Goal: Task Accomplishment & Management: Complete application form

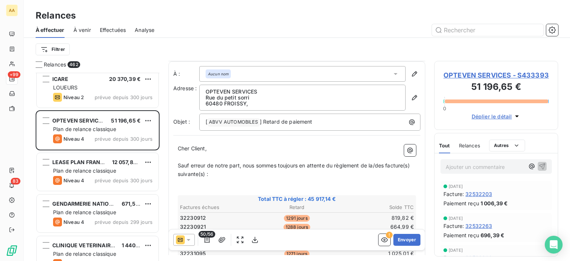
scroll to position [503, 0]
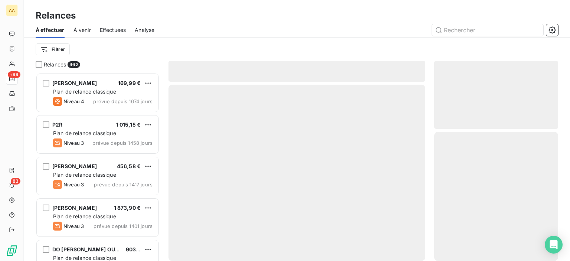
scroll to position [183, 118]
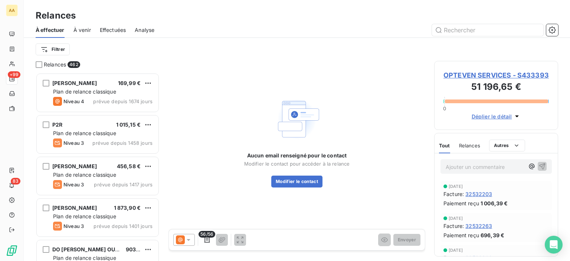
drag, startPoint x: 176, startPoint y: 241, endPoint x: 180, endPoint y: 238, distance: 4.8
click at [176, 241] on icon at bounding box center [180, 239] width 9 height 9
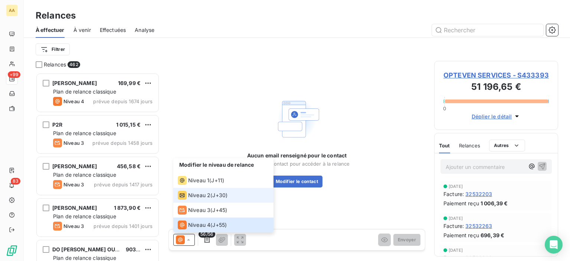
click at [223, 189] on li "Niveau 2 ( J+30 )" at bounding box center [223, 195] width 100 height 15
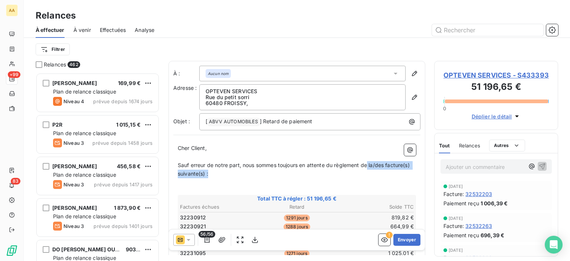
drag, startPoint x: 368, startPoint y: 163, endPoint x: 386, endPoint y: 174, distance: 21.2
click at [386, 174] on p "Sauf erreur de notre part, nous sommes toujours en attente du règlement de la/d…" at bounding box center [297, 169] width 238 height 17
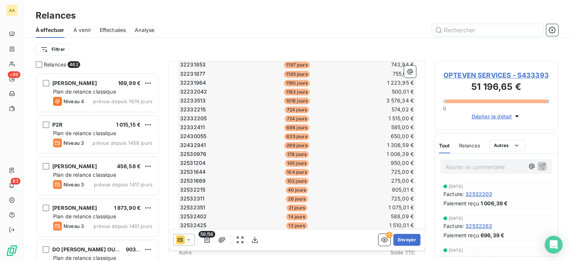
scroll to position [520, 0]
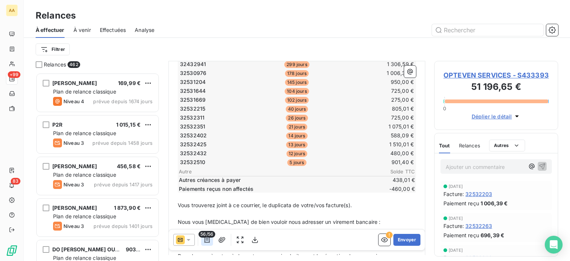
click at [209, 241] on icon "button" at bounding box center [206, 239] width 7 height 7
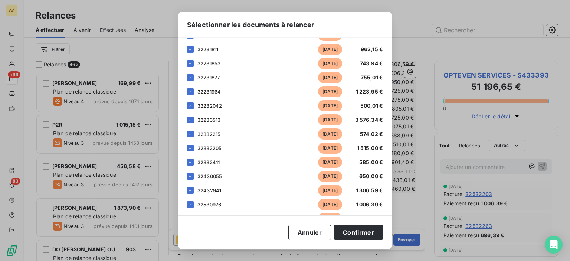
scroll to position [705, 0]
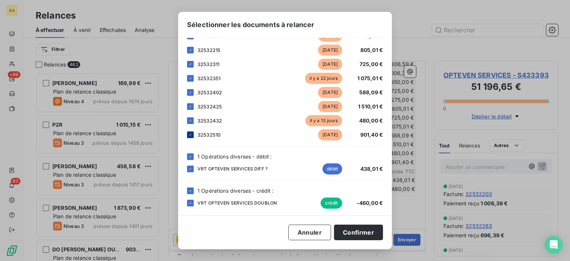
click at [189, 134] on icon at bounding box center [190, 135] width 4 height 4
click at [190, 120] on icon at bounding box center [190, 120] width 4 height 4
click at [192, 105] on icon at bounding box center [190, 106] width 4 height 4
click at [191, 90] on icon at bounding box center [190, 92] width 4 height 4
click at [190, 75] on div at bounding box center [190, 78] width 7 height 7
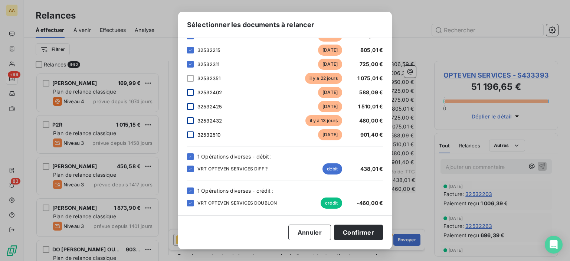
click at [196, 65] on div "32532311 [DATE] 725,00 €" at bounding box center [285, 64] width 196 height 11
click at [188, 63] on icon at bounding box center [190, 64] width 4 height 4
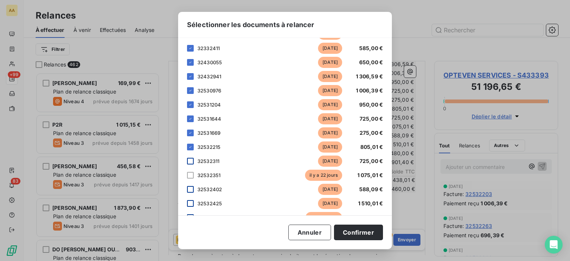
scroll to position [594, 0]
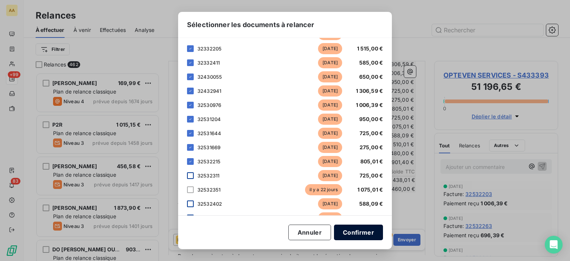
click at [364, 231] on button "Confirmer" at bounding box center [358, 233] width 49 height 16
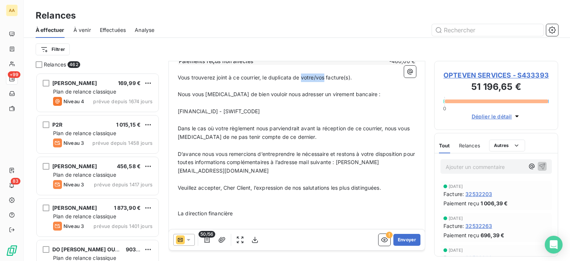
drag, startPoint x: 303, startPoint y: 74, endPoint x: 326, endPoint y: 76, distance: 23.2
click at [326, 76] on span "Vous trouverez joint à ce courrier, le duplicata de votre/vos facture(s)." at bounding box center [265, 77] width 174 height 6
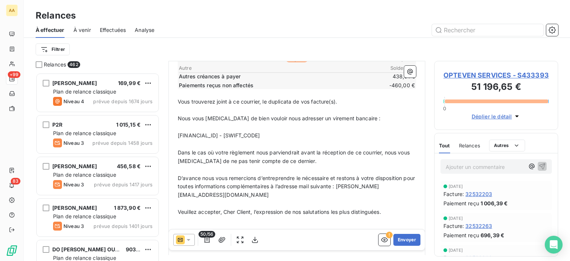
scroll to position [557, 0]
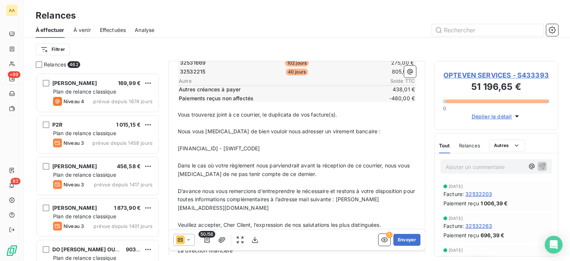
click at [336, 112] on span "Vous trouverez joint à ce courrier, le duplicata de vos facture(s)." at bounding box center [257, 114] width 159 height 6
click at [221, 235] on button "button" at bounding box center [222, 240] width 12 height 12
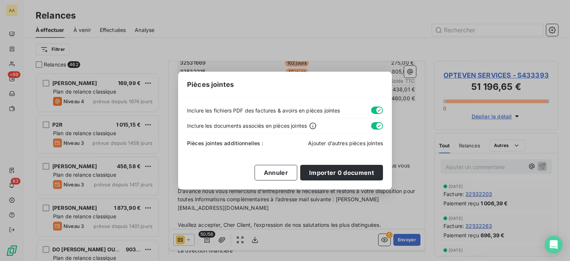
click at [322, 142] on span "Ajouter d’autres pièces jointes" at bounding box center [345, 143] width 75 height 6
click at [277, 172] on button "Annuler" at bounding box center [276, 173] width 43 height 16
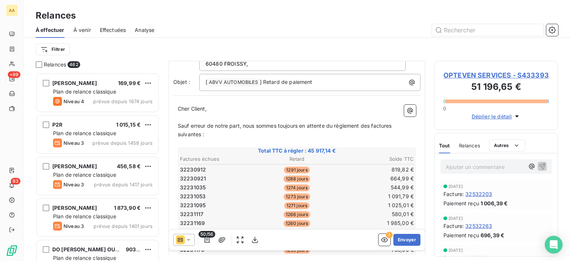
scroll to position [0, 0]
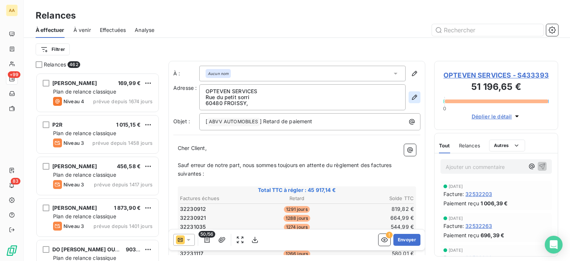
click at [411, 95] on icon "button" at bounding box center [414, 97] width 7 height 7
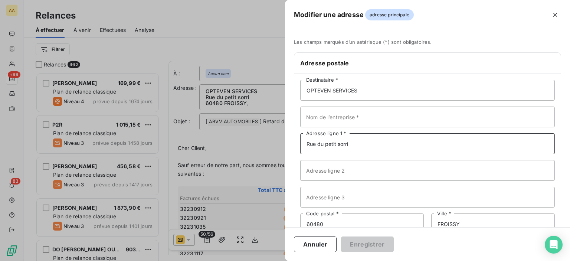
drag, startPoint x: 386, startPoint y: 140, endPoint x: 289, endPoint y: 136, distance: 96.6
click at [289, 136] on div "Les champs marqués d’un astérisque (*) sont obligatoires. Adresse postale OPTEV…" at bounding box center [427, 157] width 285 height 237
type input "[STREET_ADDRESS][PERSON_NAME]"
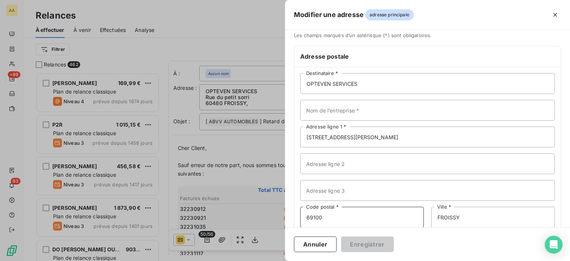
type input "69100"
type input "[GEOGRAPHIC_DATA]"
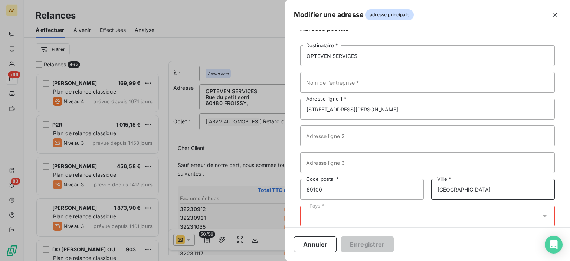
scroll to position [48, 0]
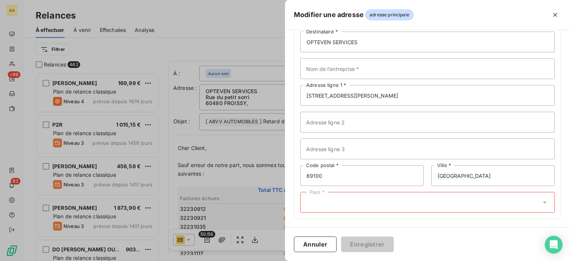
click at [346, 194] on div "Pays *" at bounding box center [427, 202] width 255 height 21
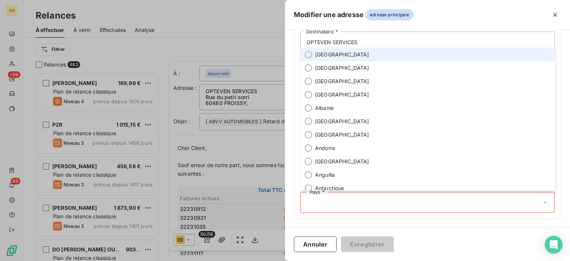
click at [352, 55] on li "[GEOGRAPHIC_DATA]" at bounding box center [427, 54] width 255 height 13
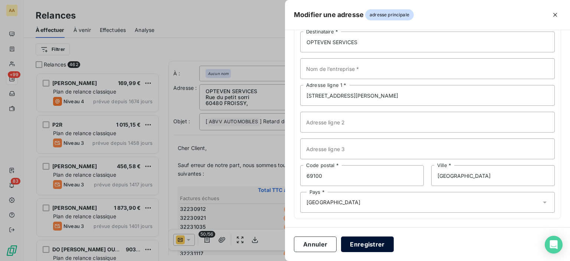
click at [356, 244] on button "Enregistrer" at bounding box center [367, 244] width 53 height 16
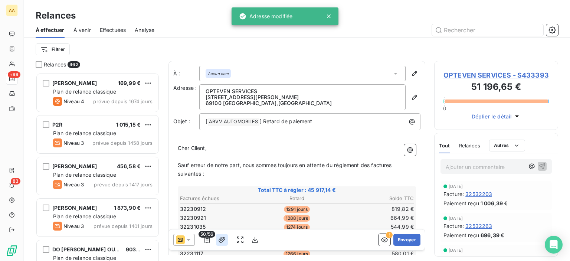
click at [227, 238] on div "50/56" at bounding box center [217, 240] width 88 height 12
click at [225, 238] on icon "button" at bounding box center [222, 240] width 7 height 6
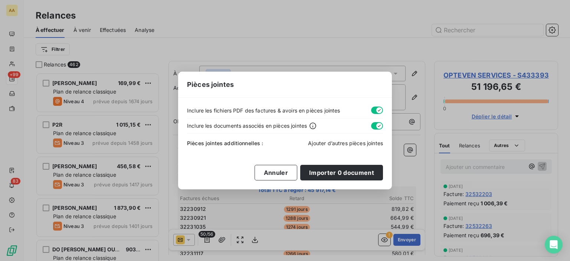
click at [332, 144] on span "Ajouter d’autres pièces jointes" at bounding box center [345, 143] width 75 height 6
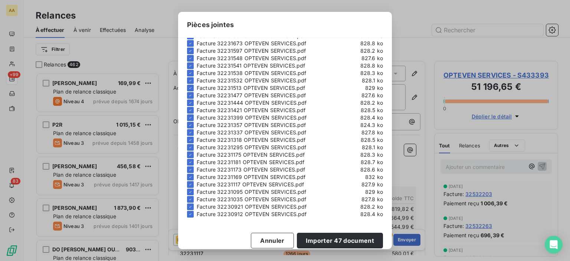
scroll to position [229, 0]
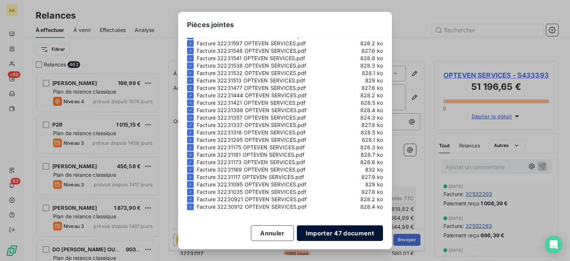
click at [330, 234] on button "Importer 47 document" at bounding box center [340, 233] width 86 height 16
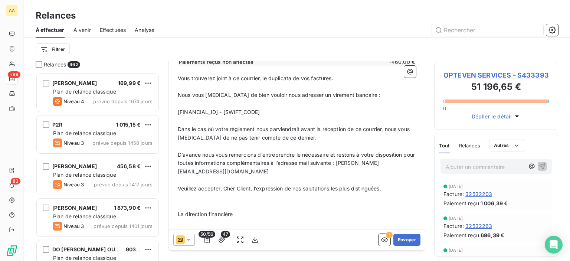
scroll to position [594, 0]
click at [400, 239] on button "Envoyer" at bounding box center [407, 240] width 27 height 12
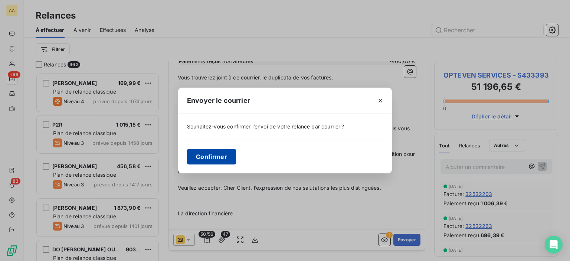
click at [219, 161] on button "Confirmer" at bounding box center [211, 157] width 49 height 16
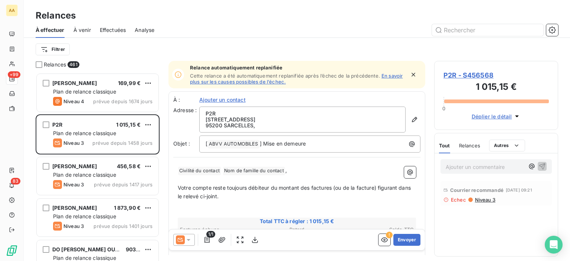
drag, startPoint x: 118, startPoint y: 32, endPoint x: 117, endPoint y: 37, distance: 5.2
click at [117, 32] on span "Effectuées" at bounding box center [113, 29] width 26 height 7
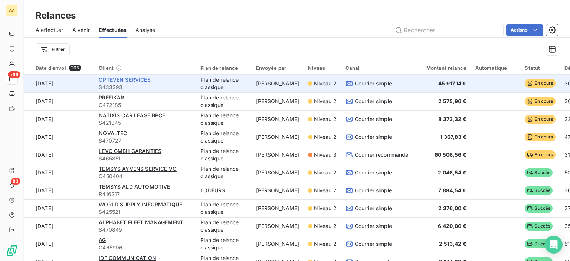
click at [118, 79] on span "OPTEVEN SERVICES" at bounding box center [125, 79] width 52 height 6
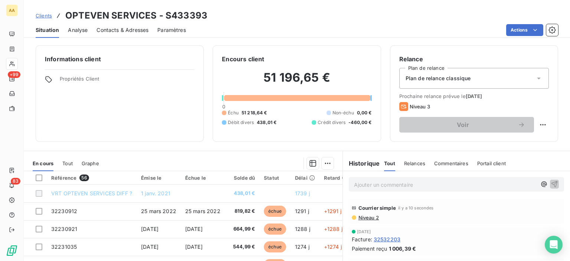
click at [365, 218] on span "Niveau 2" at bounding box center [368, 218] width 21 height 6
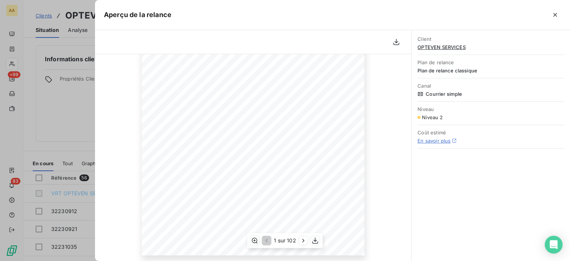
scroll to position [151, 0]
click at [315, 242] on icon "button" at bounding box center [315, 240] width 7 height 7
